Goal: Register for event/course

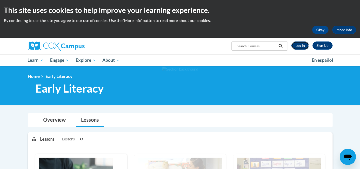
click at [299, 45] on link "Log In" at bounding box center [300, 46] width 18 height 8
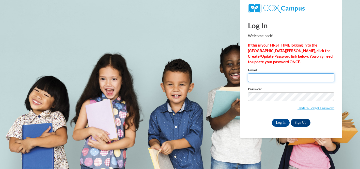
click at [281, 77] on input "Email" at bounding box center [291, 78] width 86 height 9
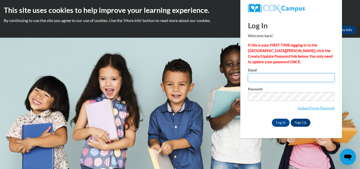
type input "mnaugle@wssd.k12.pa.us"
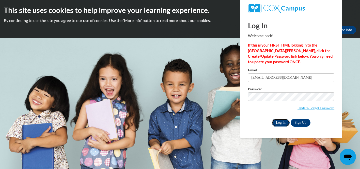
click at [278, 124] on input "Log In" at bounding box center [280, 123] width 18 height 8
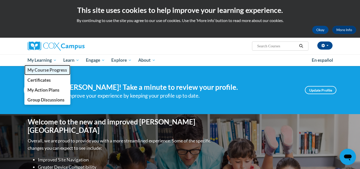
click at [44, 69] on span "My Course Progress" at bounding box center [47, 69] width 40 height 5
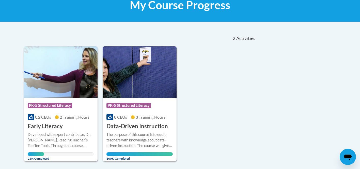
scroll to position [122, 0]
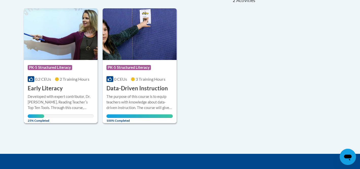
click at [44, 75] on div "Course Category: PK-5 Structured Literacy 0.2 CEUs 2 Training Hours COURSE Earl…" at bounding box center [61, 76] width 74 height 32
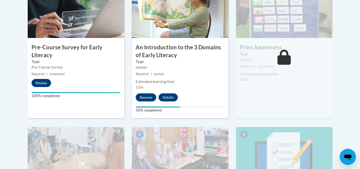
scroll to position [183, 0]
click at [143, 97] on button "Resume" at bounding box center [145, 97] width 21 height 8
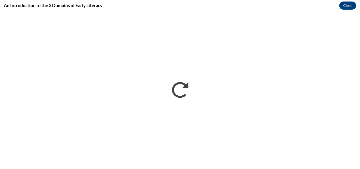
scroll to position [0, 0]
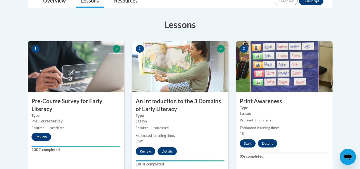
scroll to position [133, 0]
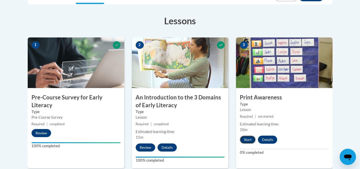
click at [247, 139] on button "Start" at bounding box center [248, 140] width 16 height 8
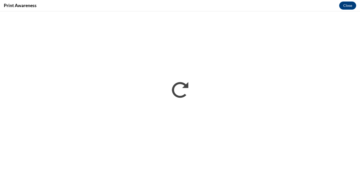
scroll to position [0, 0]
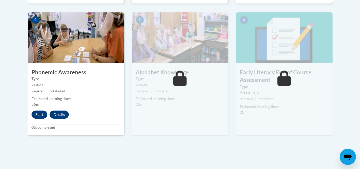
scroll to position [298, 0]
click at [36, 113] on button "Start" at bounding box center [39, 115] width 16 height 8
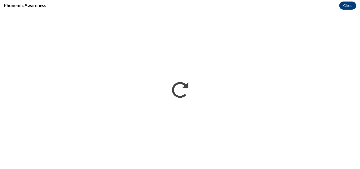
scroll to position [0, 0]
